Goal: Leave review/rating

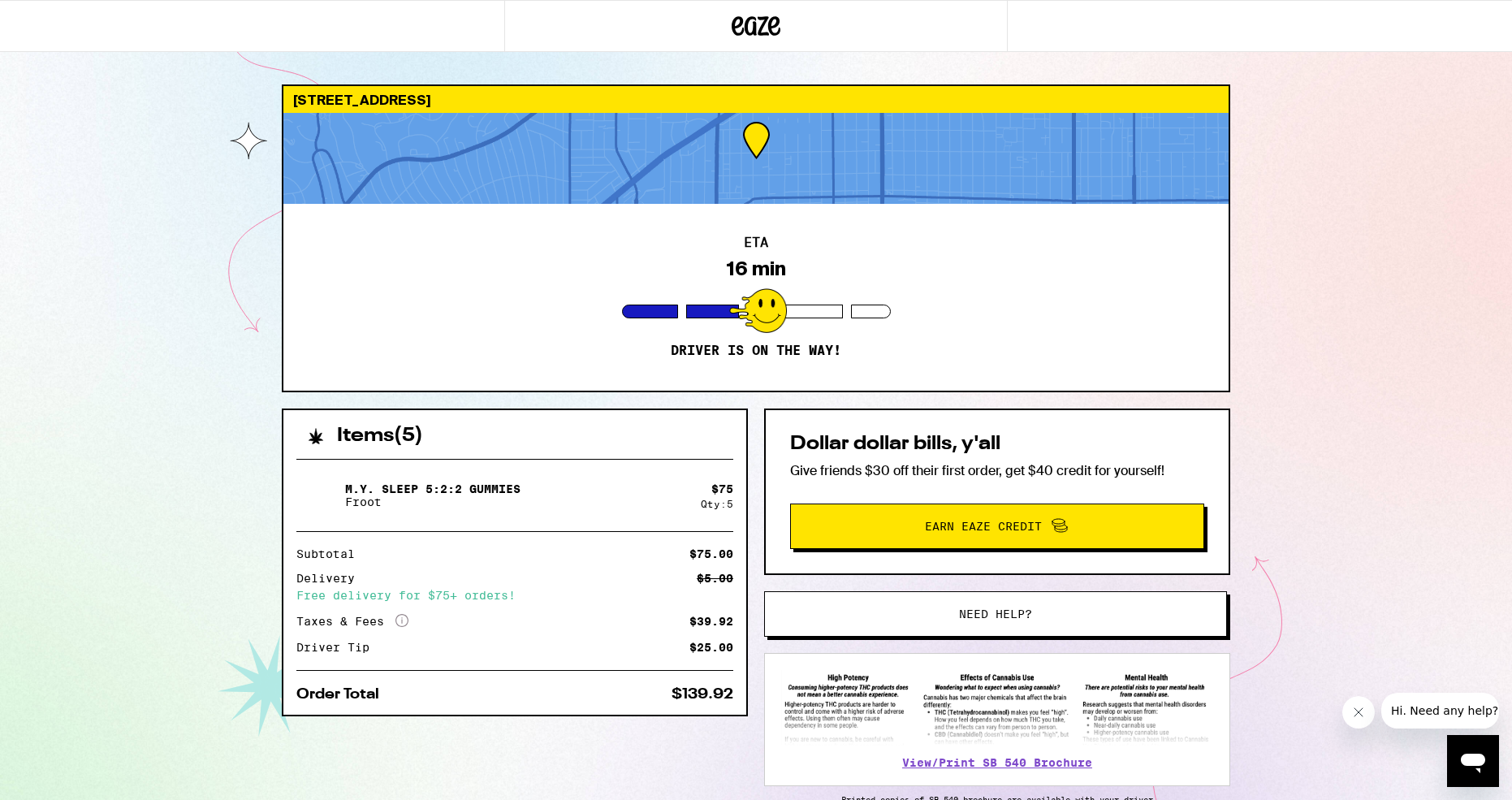
click at [763, 297] on div at bounding box center [758, 310] width 58 height 45
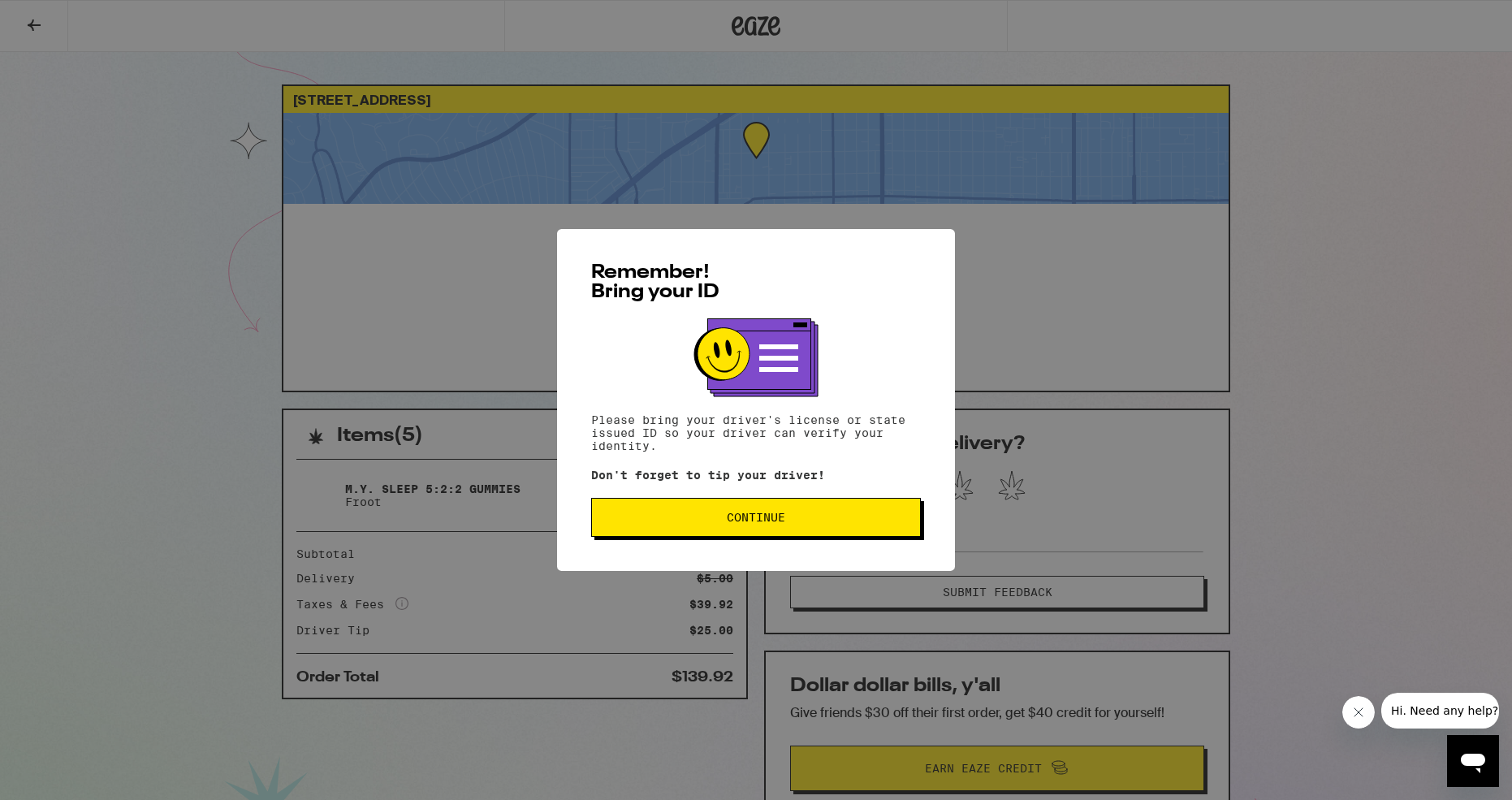
click at [773, 523] on span "Continue" at bounding box center [756, 517] width 59 height 11
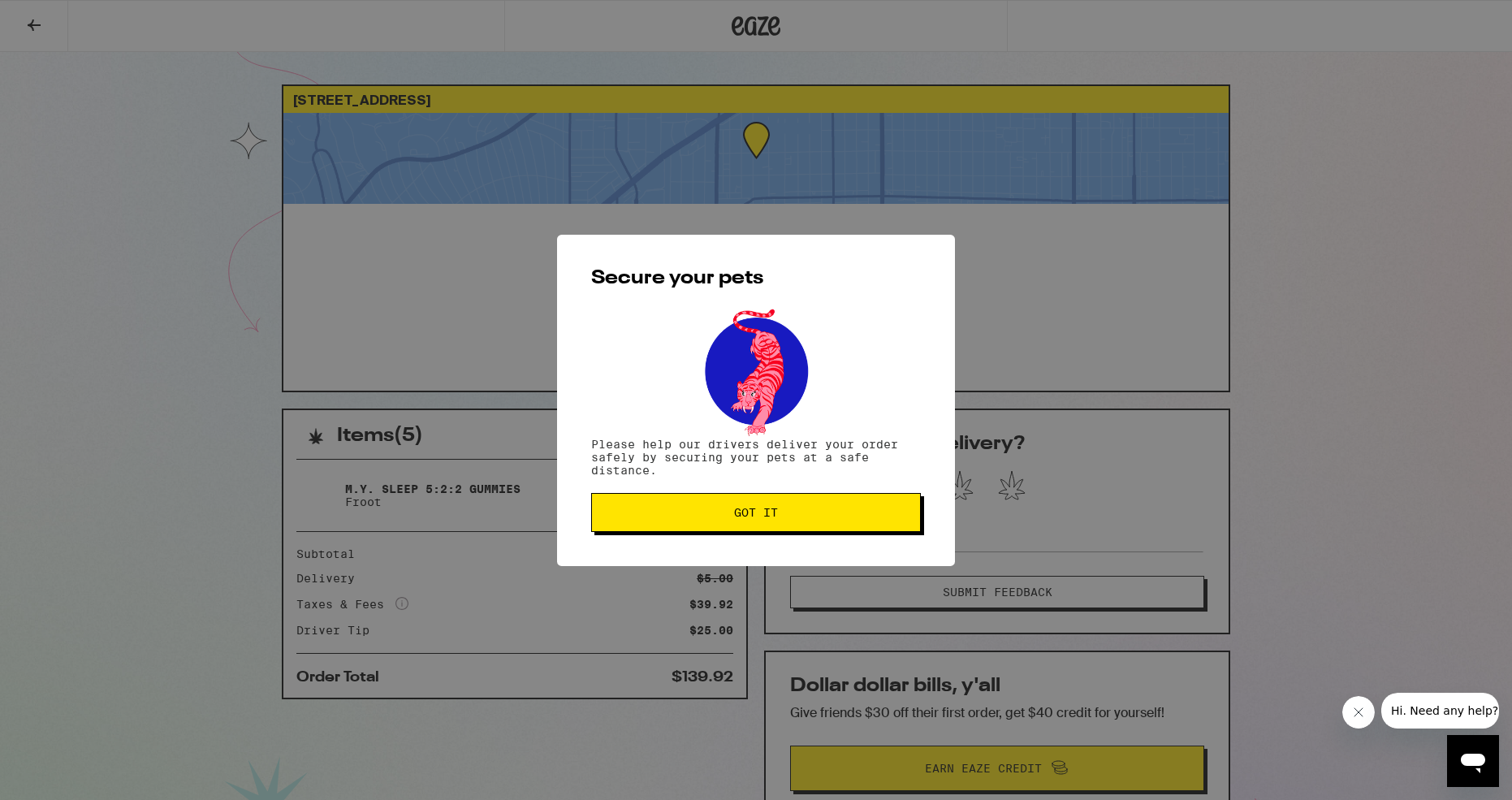
click at [775, 518] on span "Got it" at bounding box center [756, 512] width 44 height 11
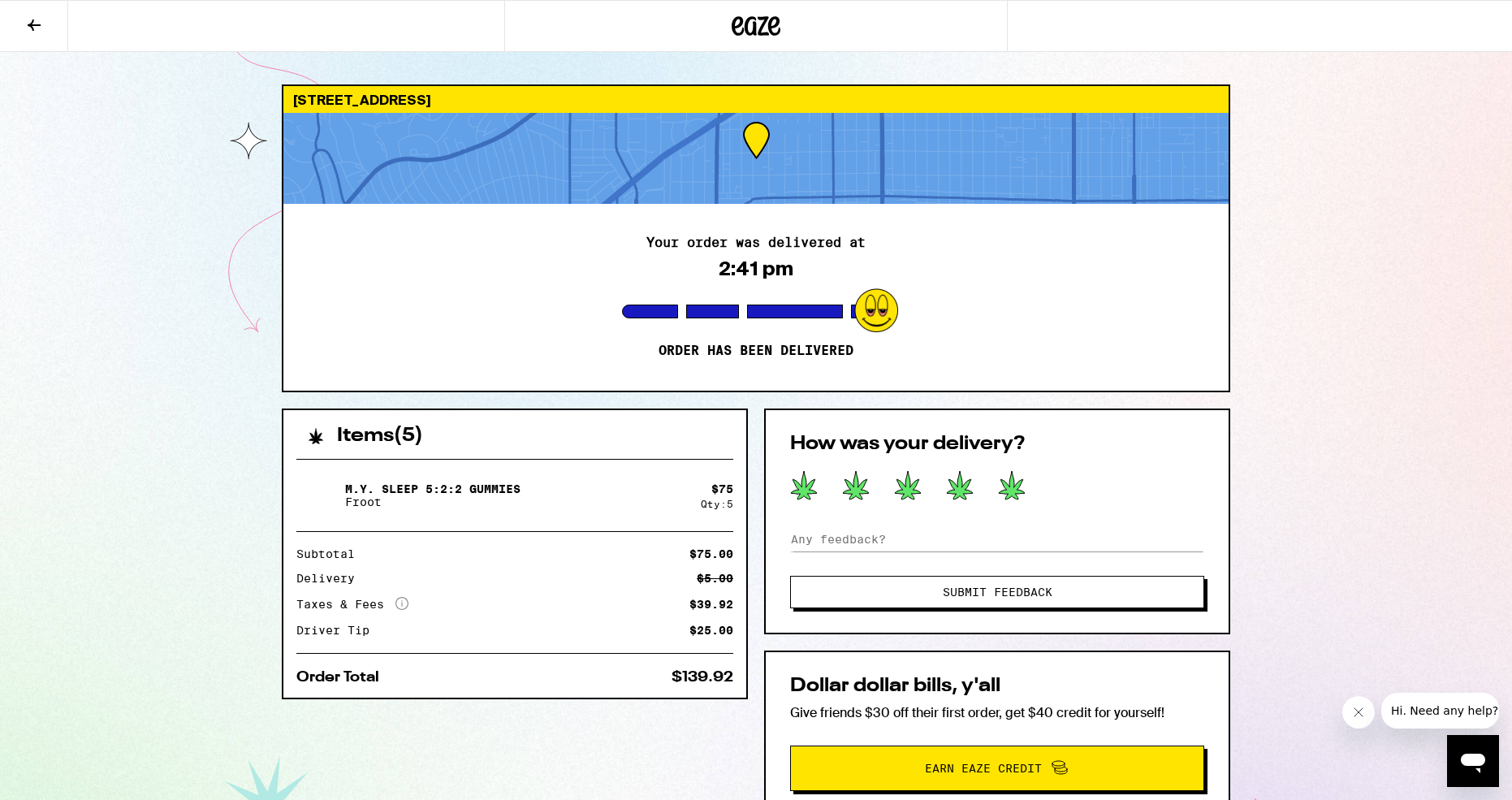
click at [1015, 490] on icon at bounding box center [1012, 484] width 26 height 28
click at [1013, 594] on span "Submit Feedback" at bounding box center [998, 592] width 110 height 11
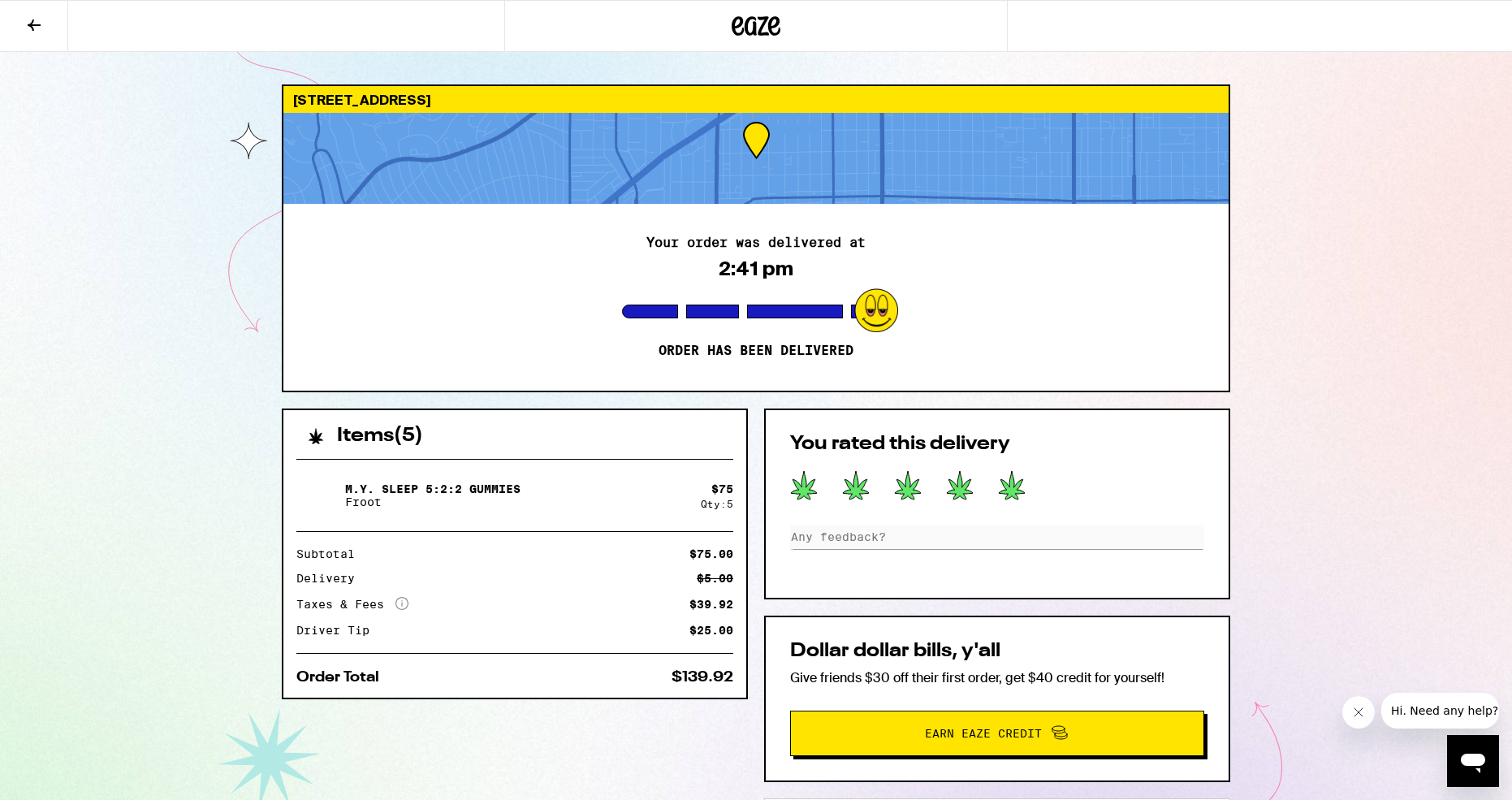
click at [1273, 211] on div "846 N Orlando Ave Los Angeles 90069 Your order was delivered at 2:41 pm Order h…" at bounding box center [756, 515] width 1512 height 1030
